Goal: Navigation & Orientation: Find specific page/section

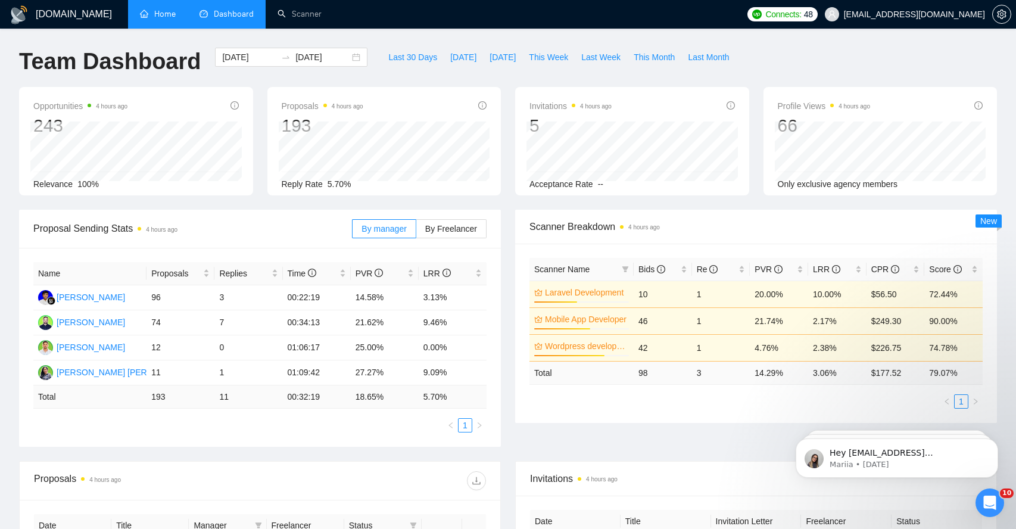
click at [150, 13] on link "Home" at bounding box center [158, 14] width 36 height 10
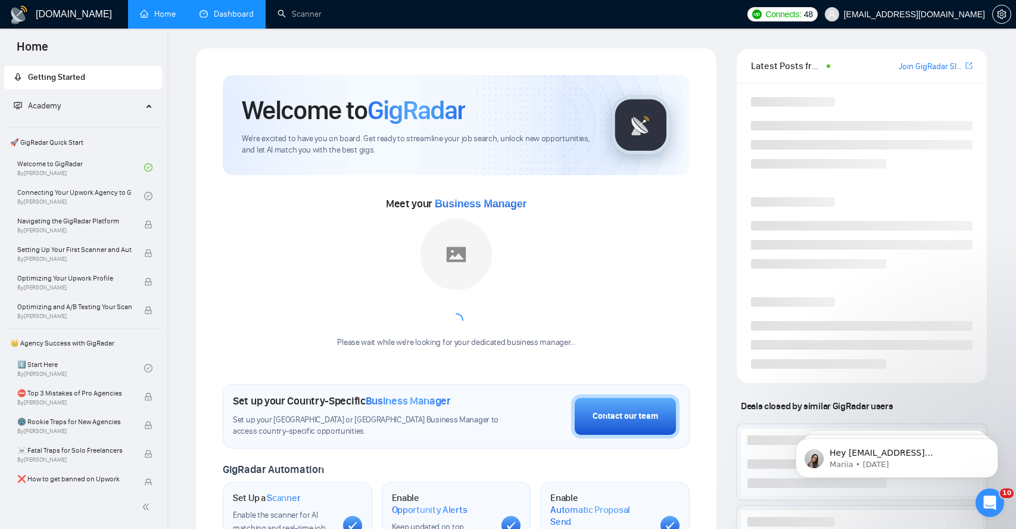
click at [230, 15] on link "Dashboard" at bounding box center [227, 14] width 54 height 10
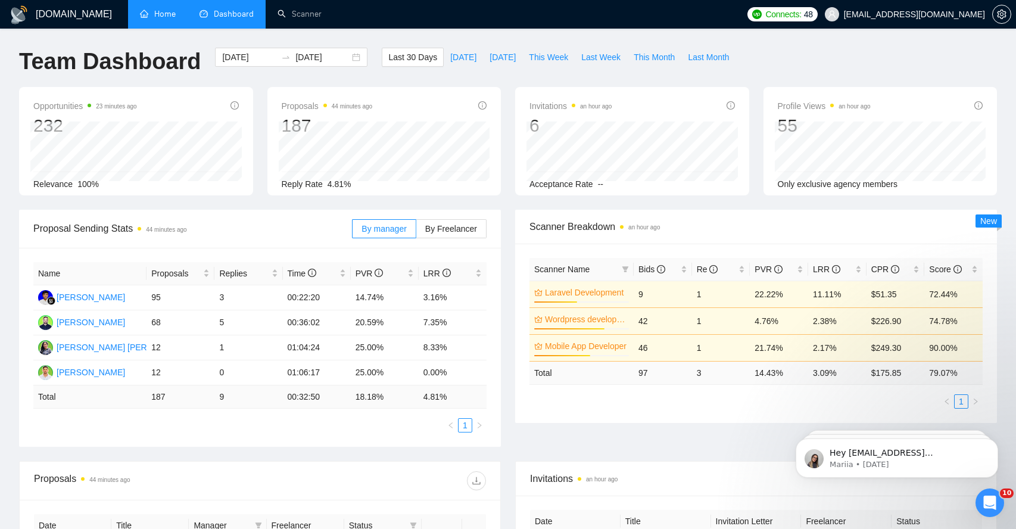
click at [171, 19] on link "Home" at bounding box center [158, 14] width 36 height 10
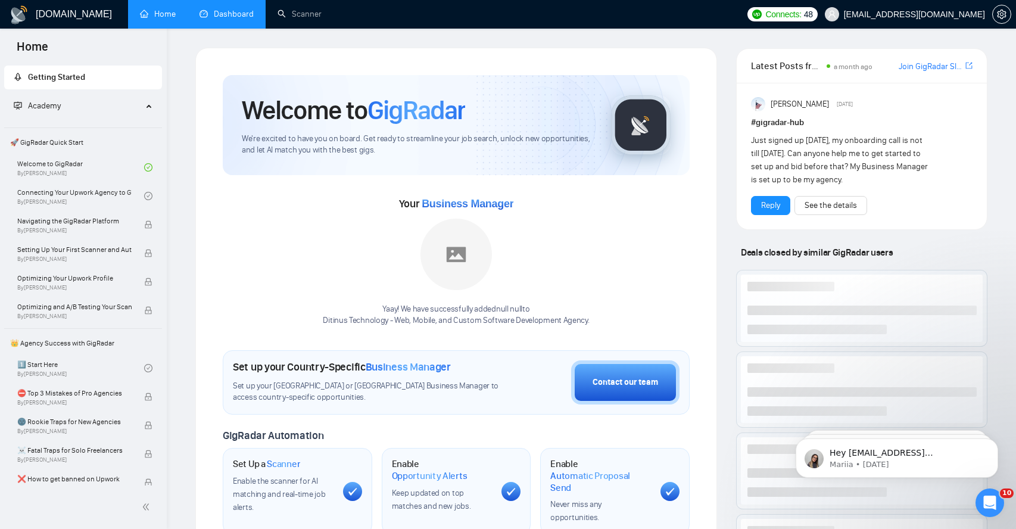
click at [222, 18] on link "Dashboard" at bounding box center [227, 14] width 54 height 10
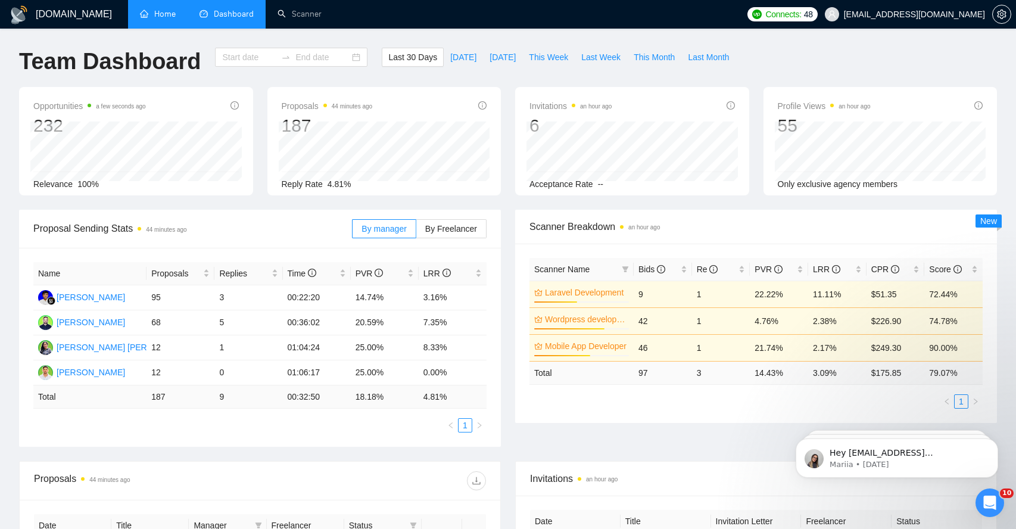
type input "[DATE]"
click at [166, 12] on link "Home" at bounding box center [158, 14] width 36 height 10
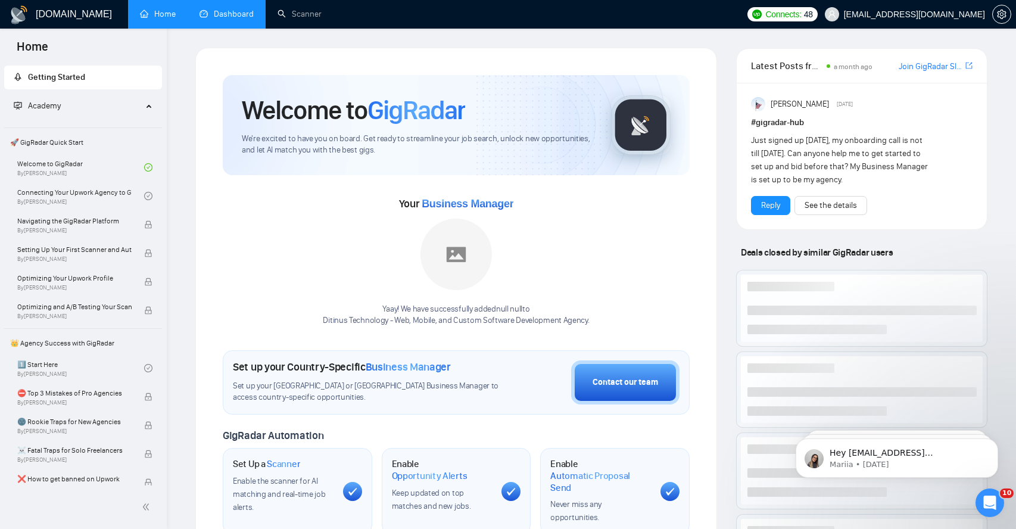
click at [233, 19] on link "Dashboard" at bounding box center [227, 14] width 54 height 10
